Goal: Consume media (video, audio): Watch videos, listen to music or podcasts

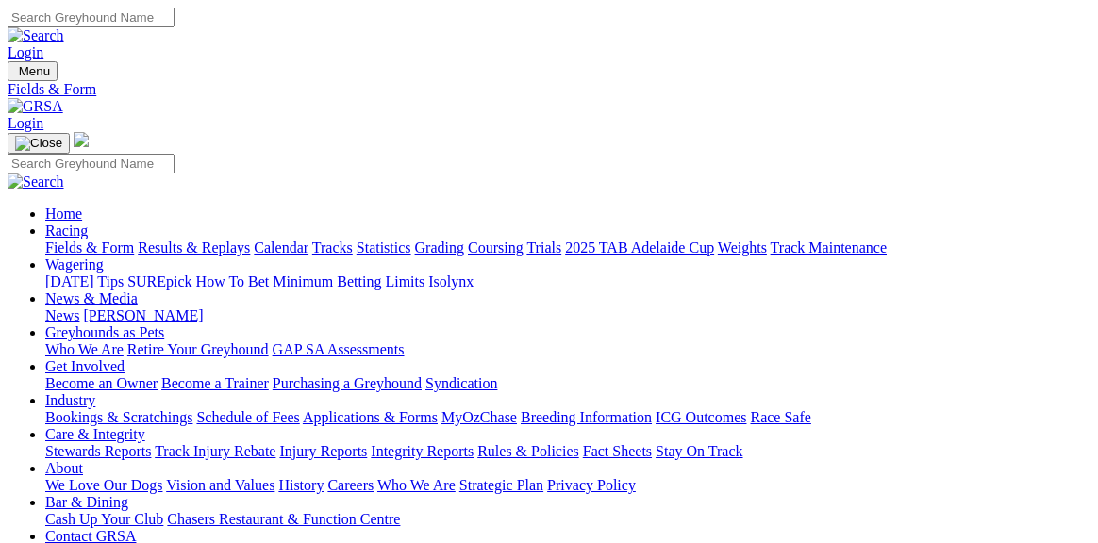
type input "[DATE]"
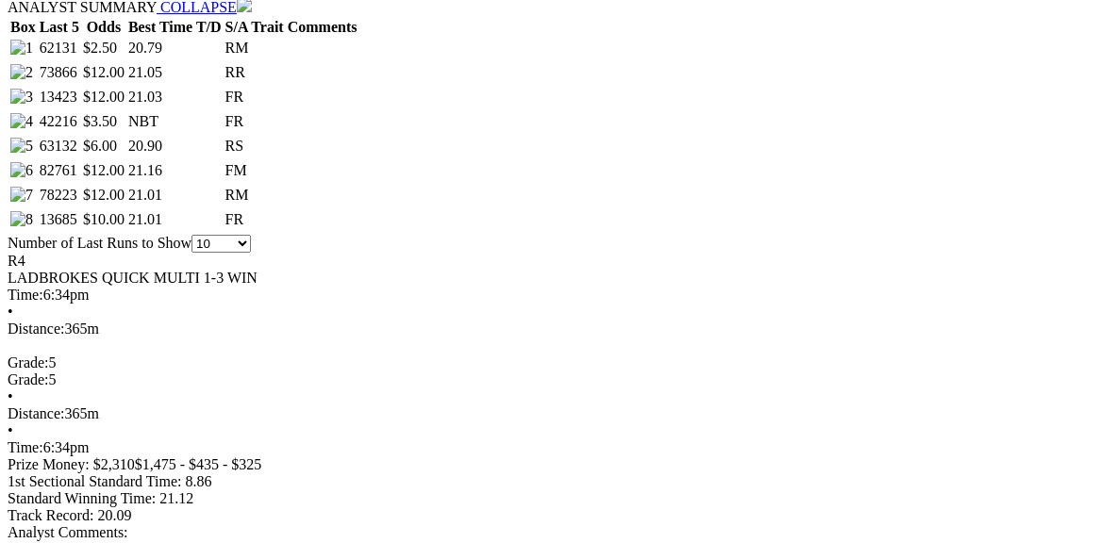
scroll to position [1007, 0]
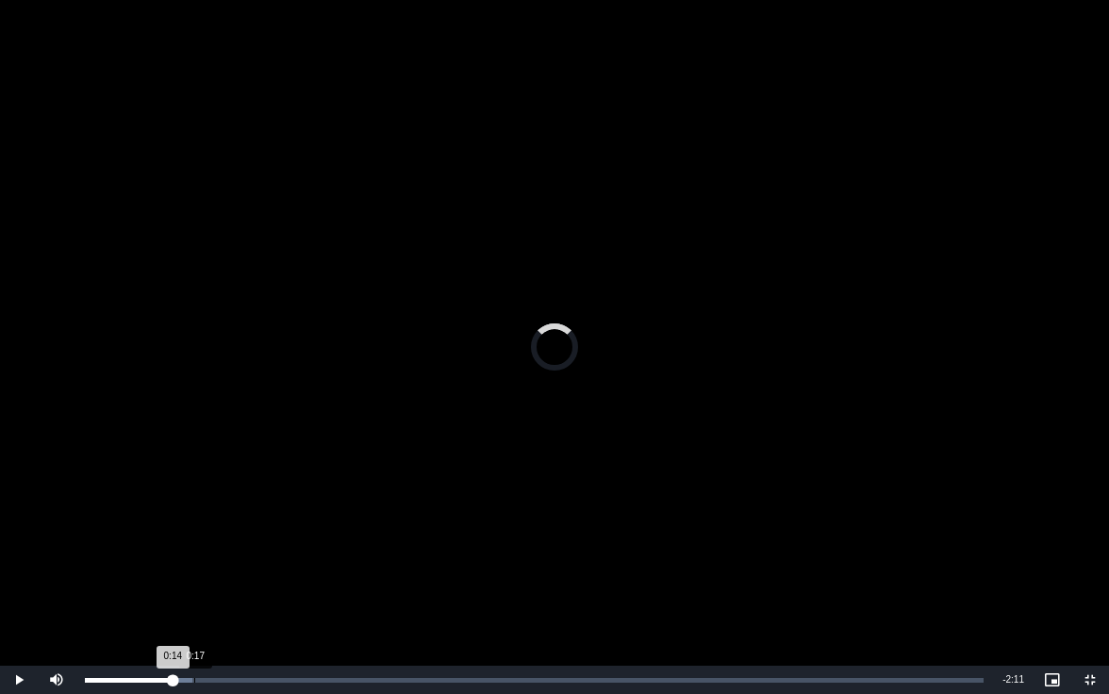
click at [193, 542] on div "Loaded : 11.94% 0:17 0:14" at bounding box center [534, 680] width 918 height 28
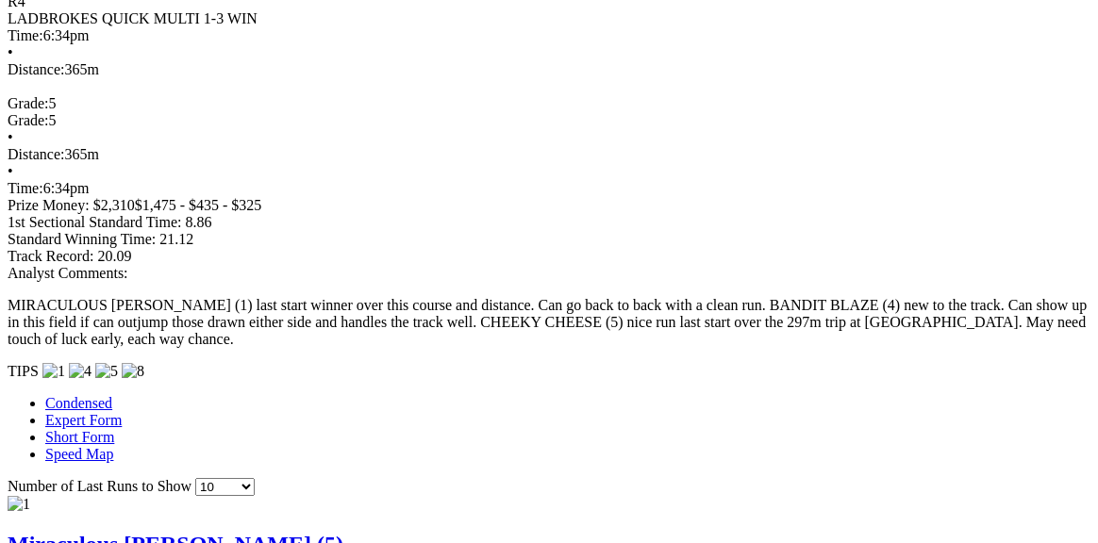
scroll to position [1262, 0]
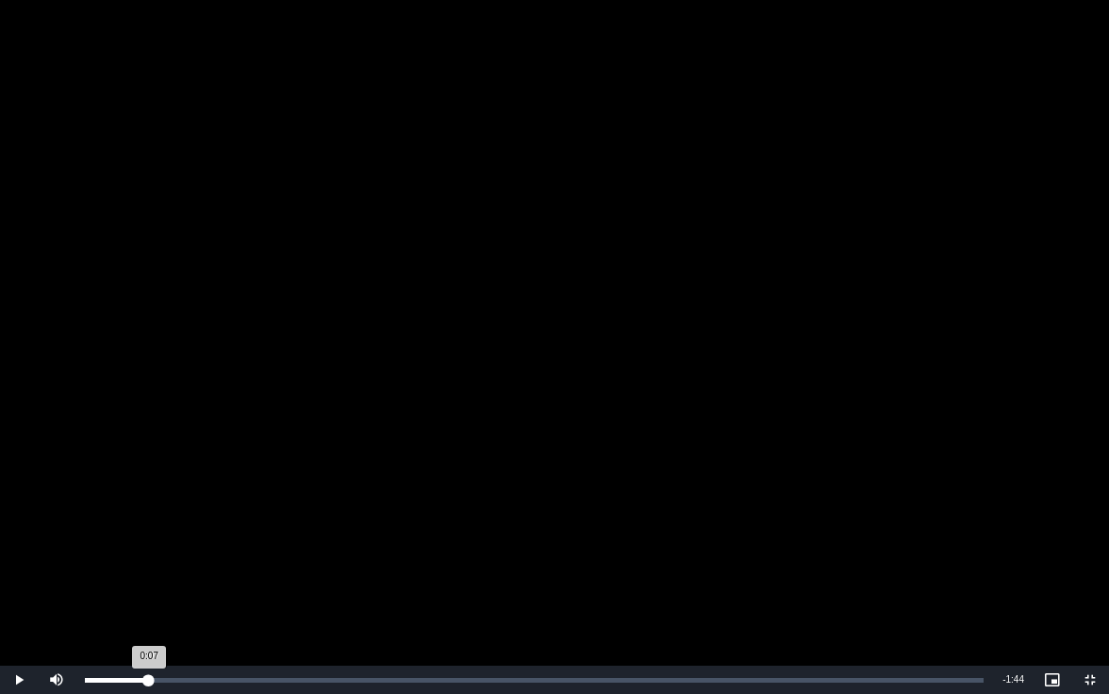
click at [148, 542] on div "Loaded : 7.70% 0:07 0:07" at bounding box center [534, 680] width 918 height 28
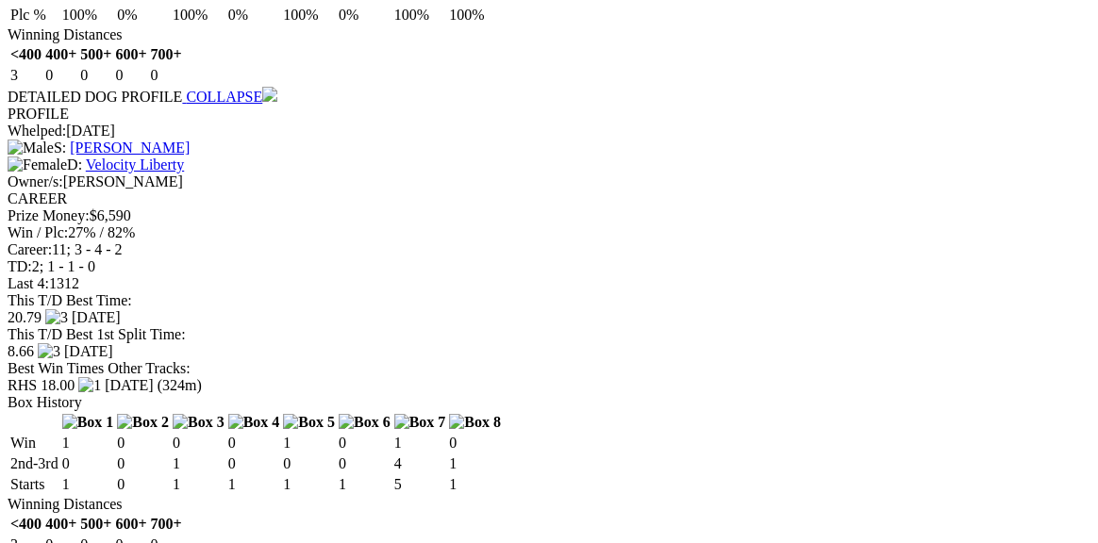
scroll to position [2237, 0]
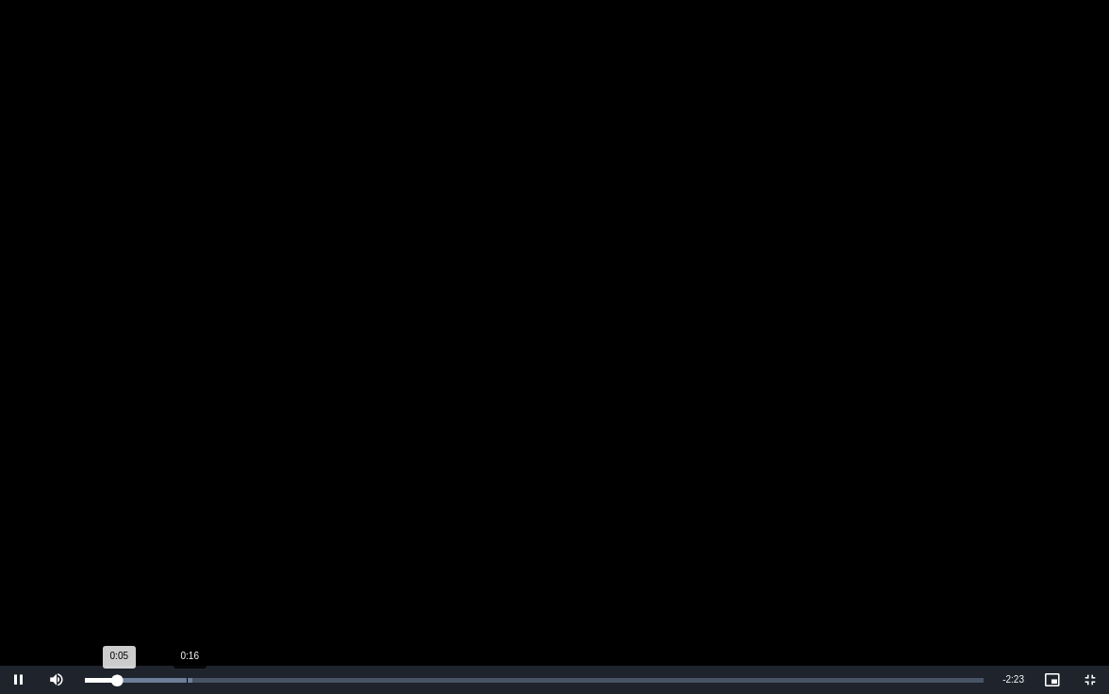
click at [184, 542] on div "Loaded : 12.00% 0:16 0:05" at bounding box center [534, 680] width 918 height 28
click at [187, 542] on div "Loaded : 0.00% 0:16 0:12" at bounding box center [534, 680] width 918 height 28
click at [223, 542] on div "Loaded : 20.05% 0:22 0:22" at bounding box center [534, 680] width 899 height 5
click at [257, 542] on div "Loaded : 20.05% 0:28 0:23" at bounding box center [534, 680] width 899 height 5
click at [293, 542] on div "Loaded : 26.35% 0:34 0:29" at bounding box center [534, 680] width 899 height 5
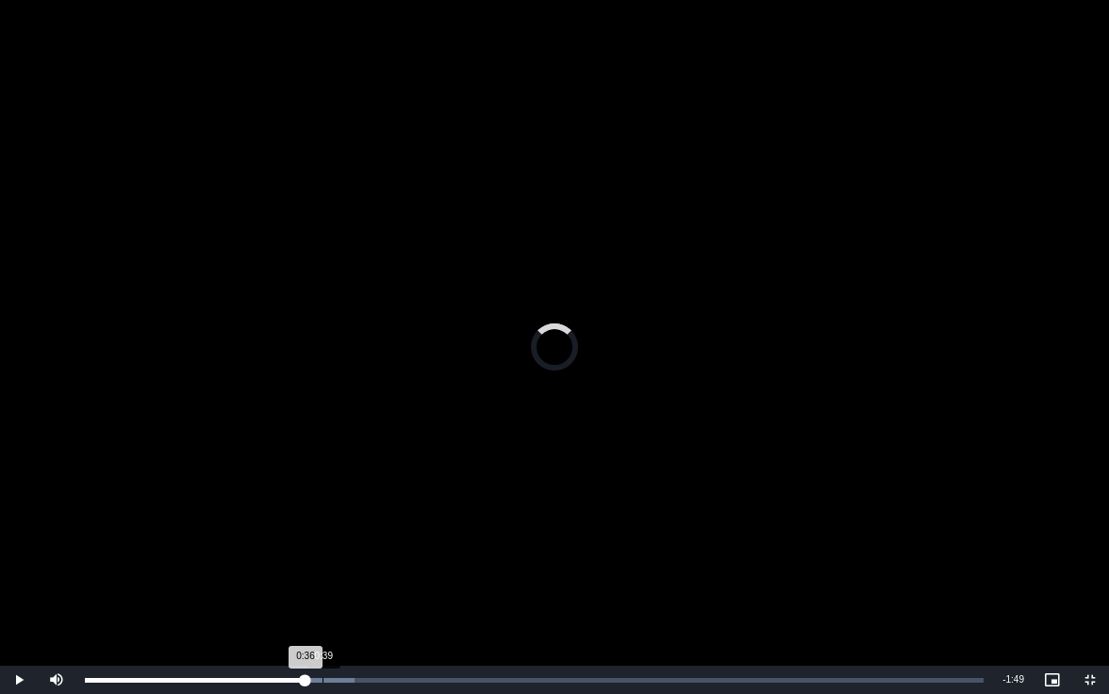
click at [323, 542] on div "Loaded : 29.99% 0:39 0:36" at bounding box center [534, 680] width 918 height 28
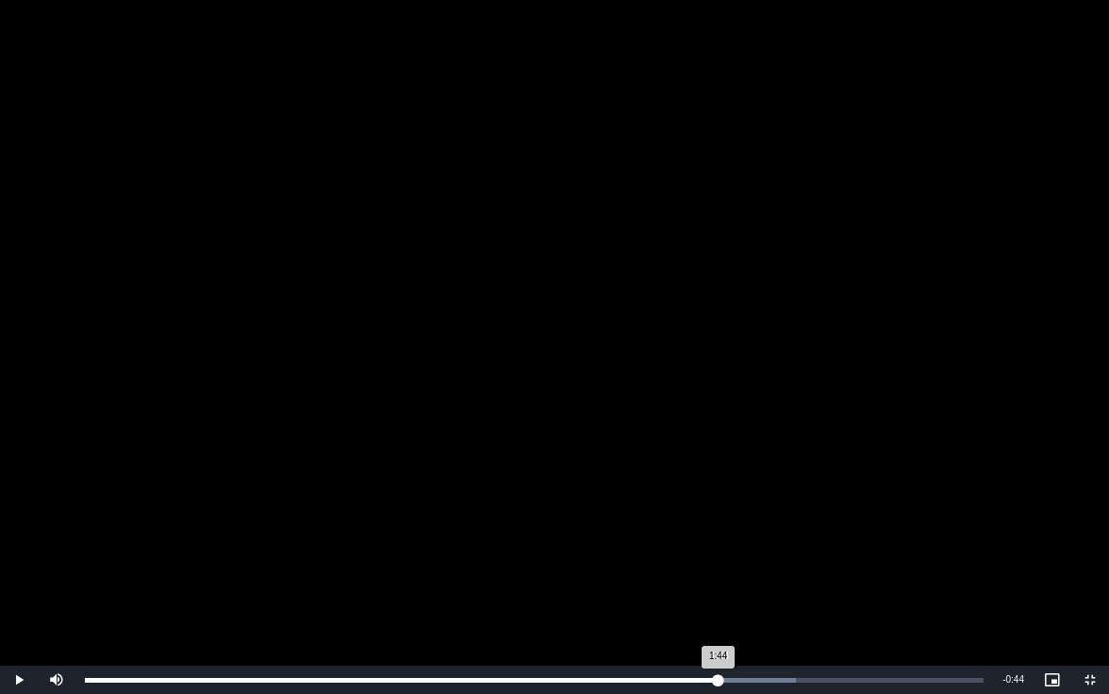
click at [718, 542] on div "Loaded : 79.06% 1:44 1:44" at bounding box center [534, 680] width 918 height 28
click at [766, 542] on div "Loaded : 79.39% 1:52 1:45" at bounding box center [534, 680] width 918 height 28
click at [795, 542] on div "Loaded : 82.05% 1:56 1:56" at bounding box center [534, 680] width 918 height 28
click at [823, 542] on div "Loaded : 85.03% 2:01 2:01" at bounding box center [534, 680] width 899 height 5
click at [853, 542] on div "Loaded : 86.69% 2:06 2:06" at bounding box center [534, 680] width 899 height 5
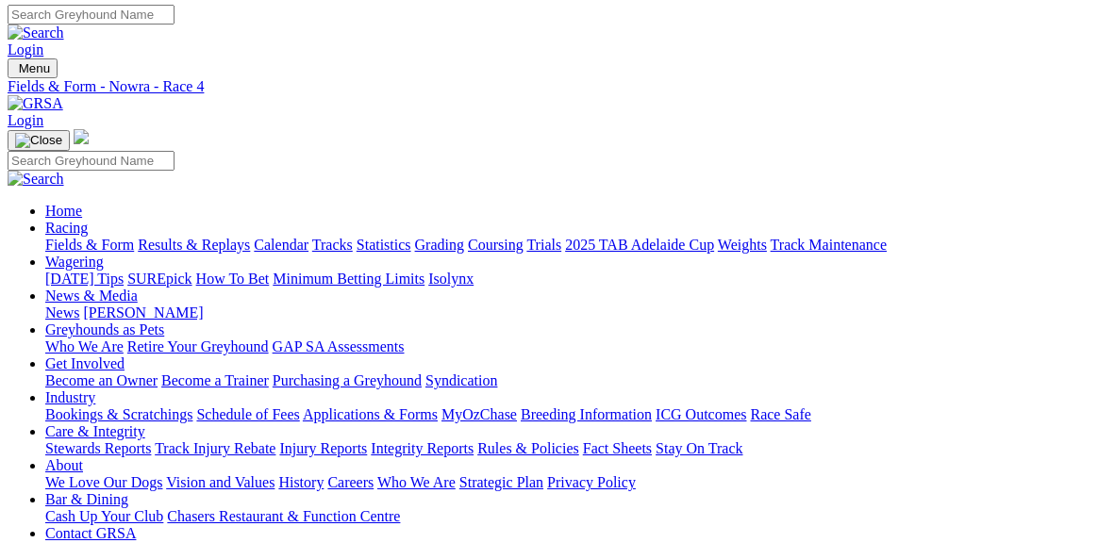
scroll to position [2, 0]
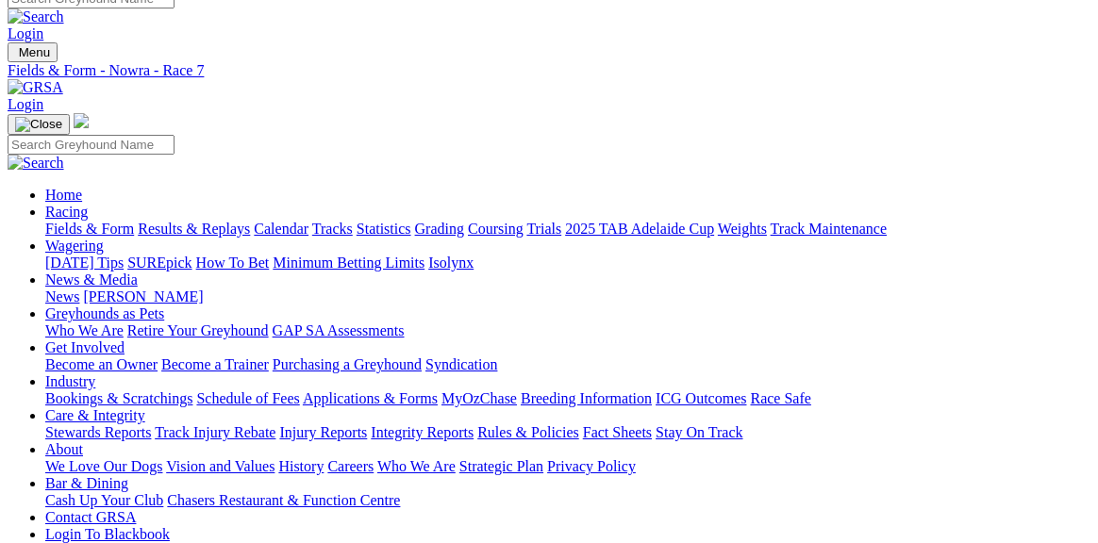
scroll to position [1, 0]
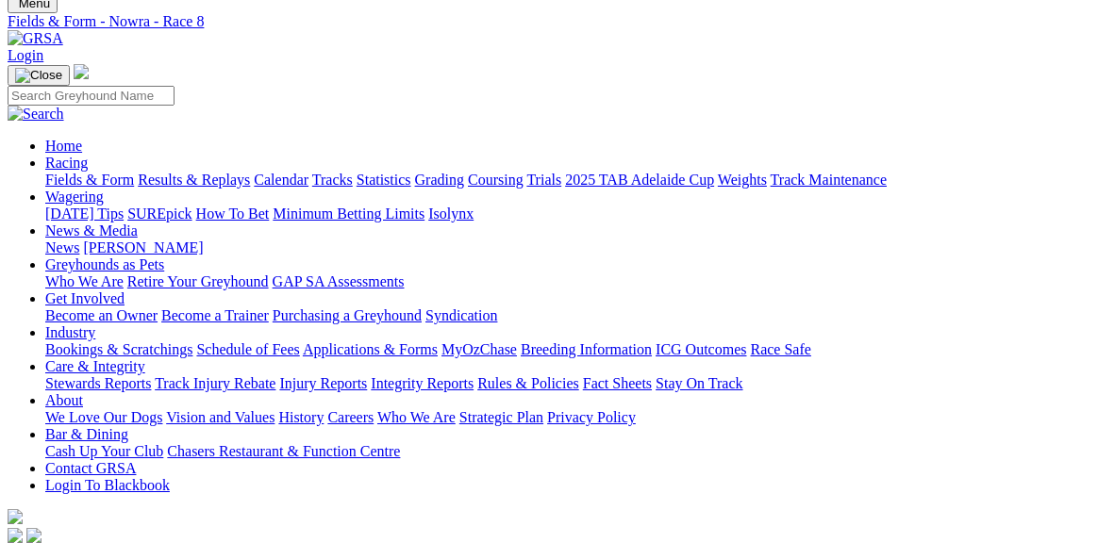
scroll to position [66, 0]
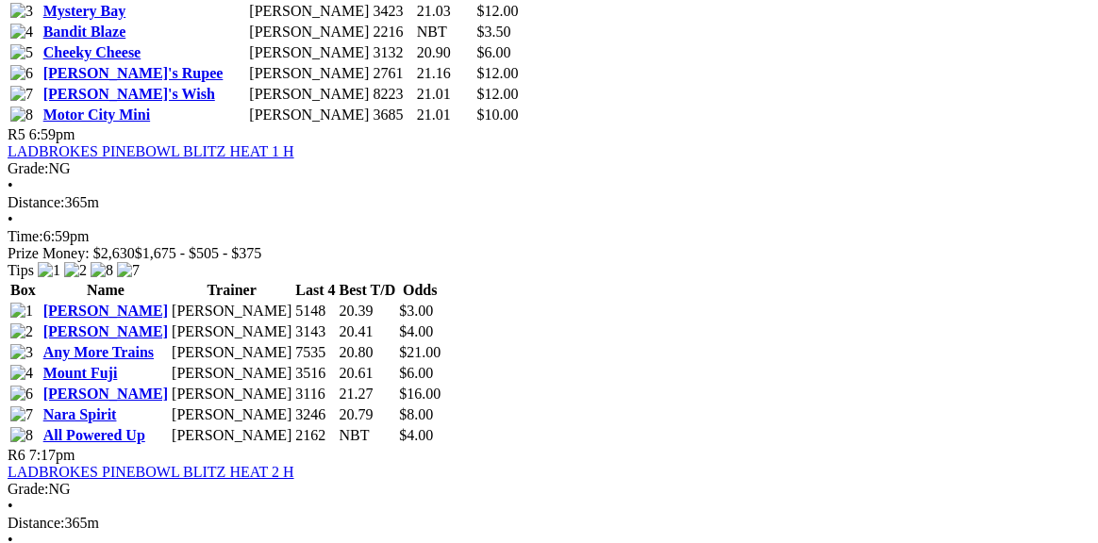
scroll to position [2232, 0]
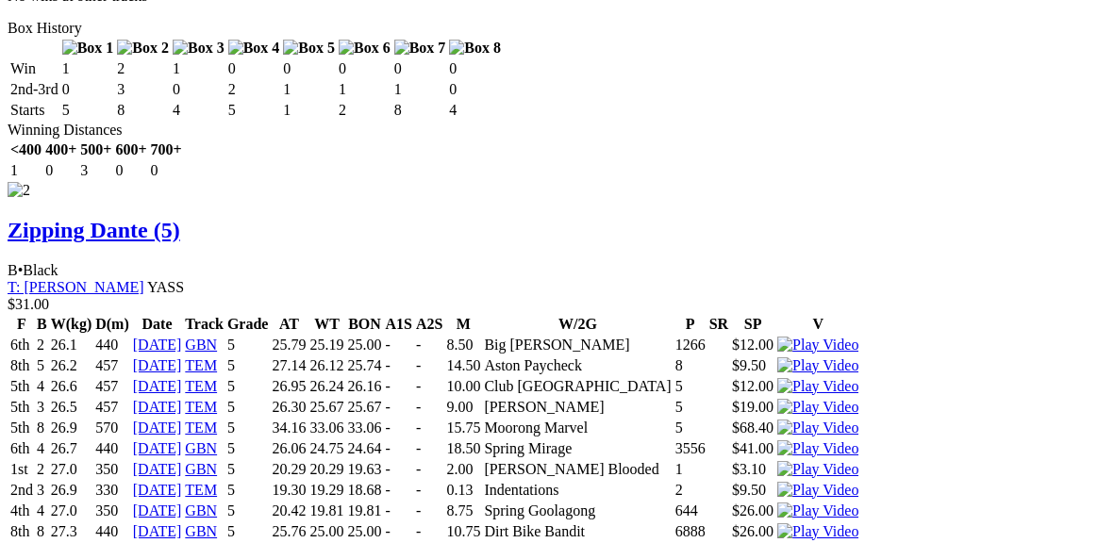
scroll to position [2679, 0]
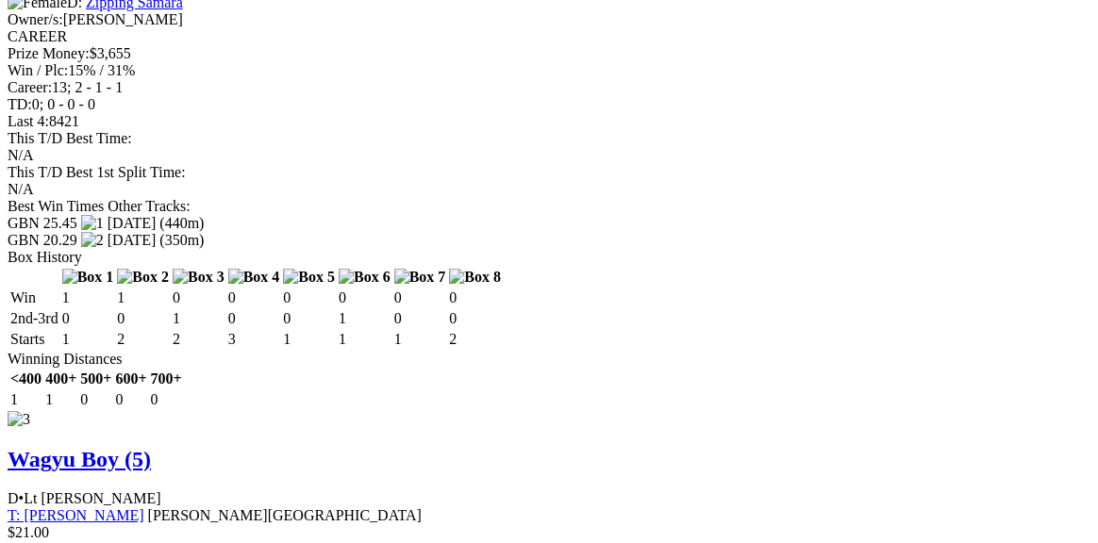
scroll to position [3442, 0]
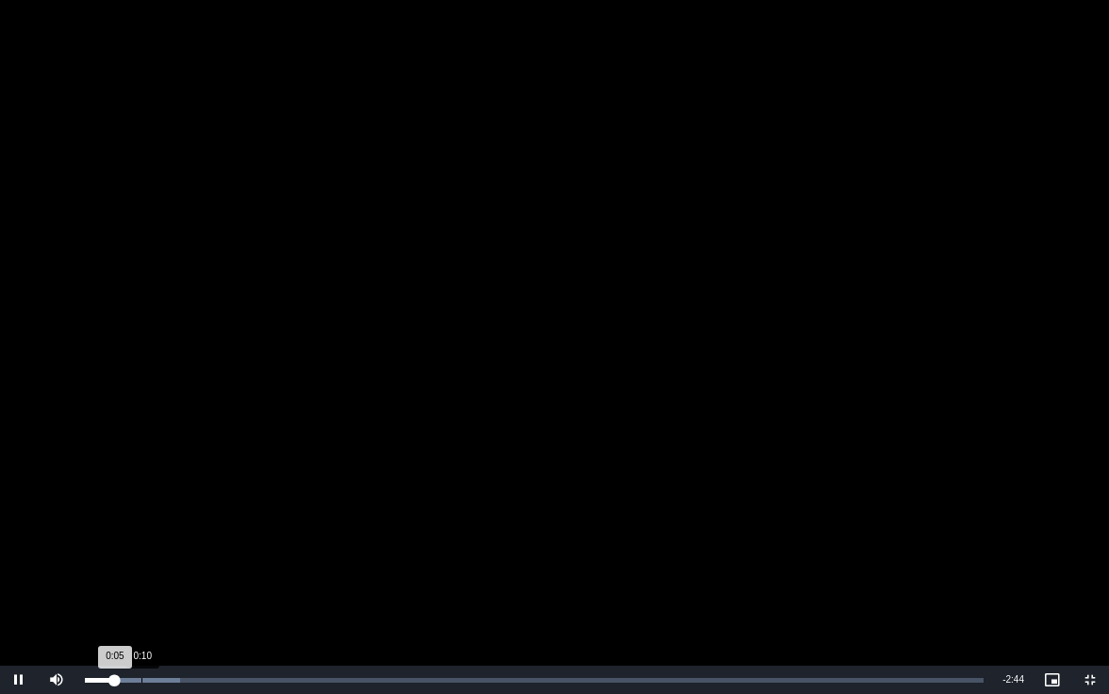
click at [144, 542] on div "Loaded : 10.58% 0:10 0:05" at bounding box center [534, 680] width 899 height 5
click at [166, 542] on div "Loaded : 10.87% 0:15 0:12" at bounding box center [534, 680] width 899 height 5
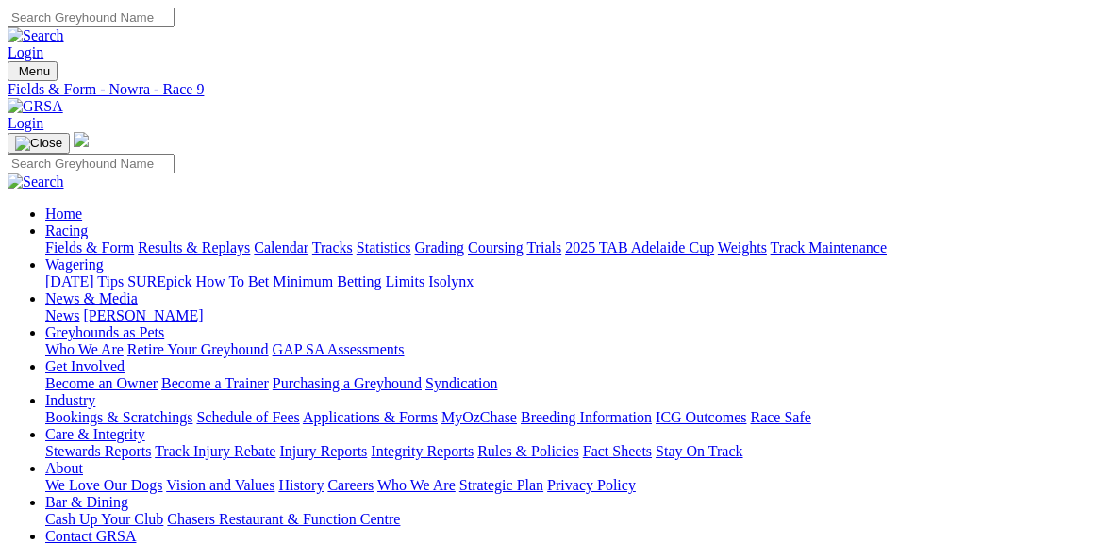
scroll to position [0, 0]
